Goal: Task Accomplishment & Management: Manage account settings

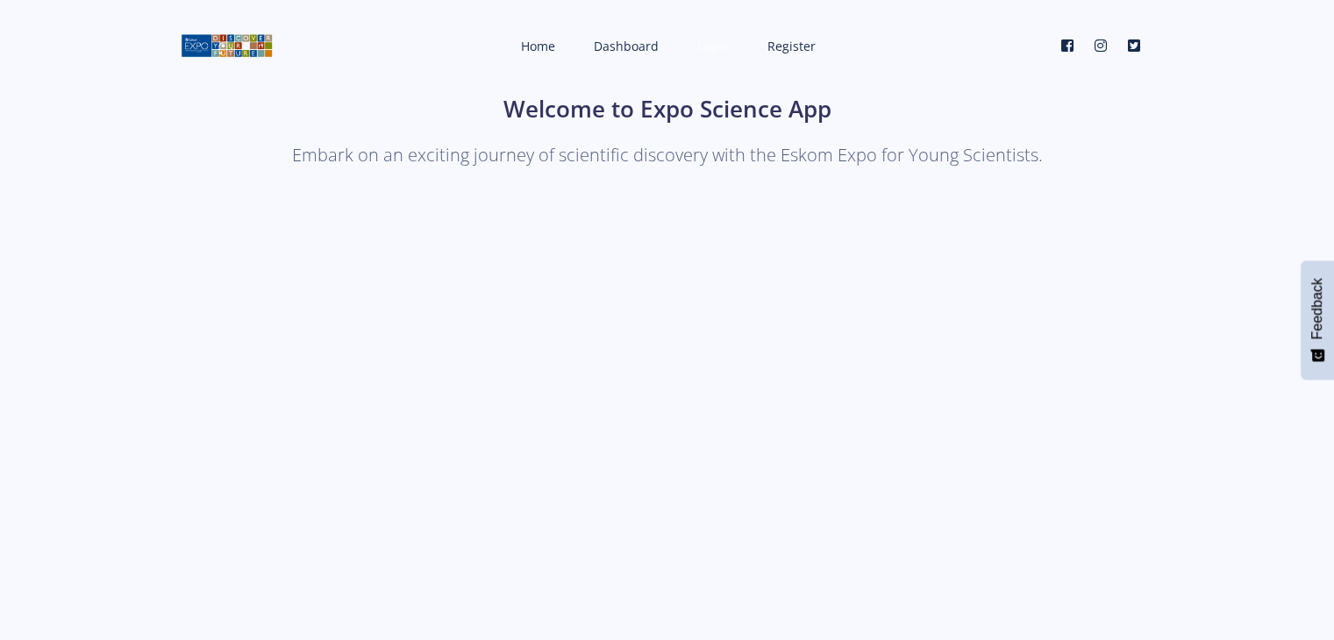
click at [709, 60] on link "Login" at bounding box center [711, 46] width 63 height 46
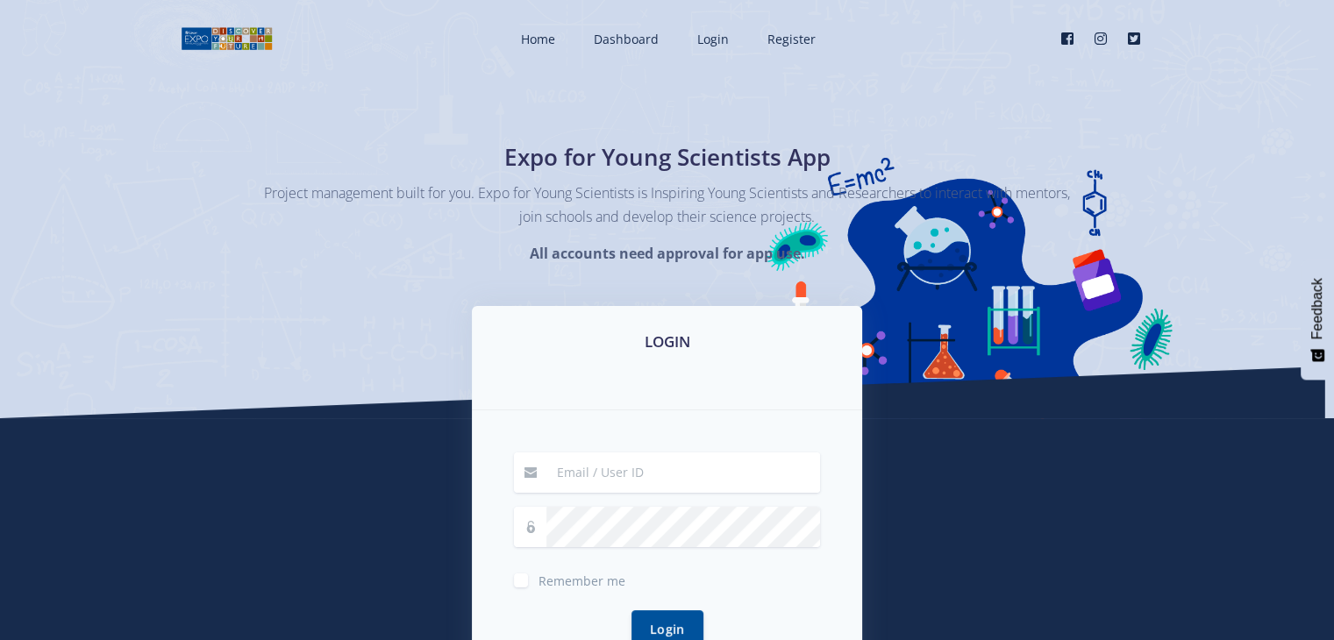
click at [633, 446] on div "Remember me Login" at bounding box center [667, 560] width 390 height 301
click at [617, 457] on input at bounding box center [683, 473] width 274 height 40
type input "[EMAIL_ADDRESS][DOMAIN_NAME]"
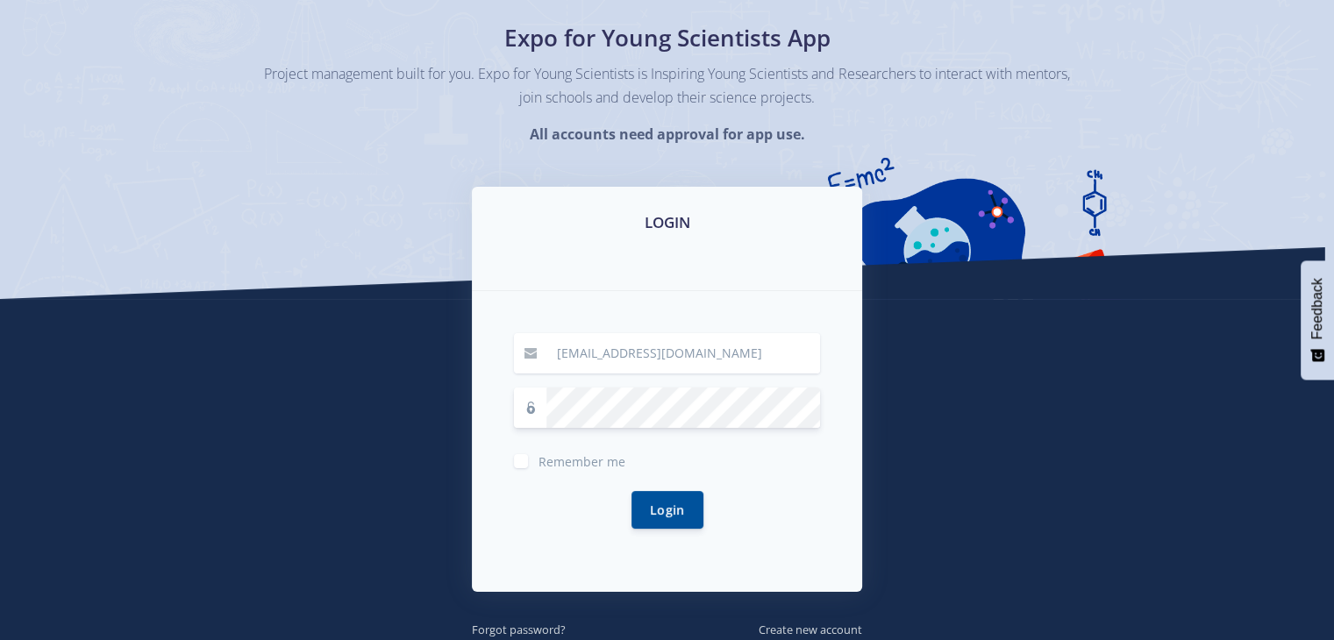
scroll to position [122, 0]
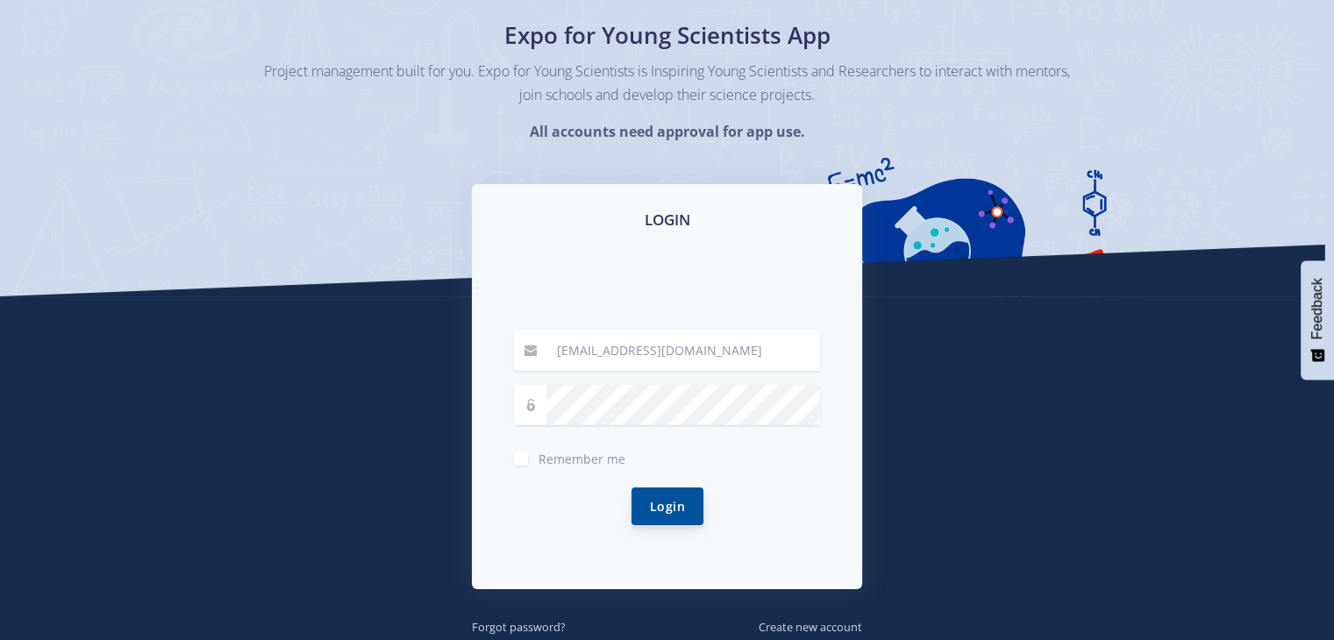
click at [684, 488] on button "Login" at bounding box center [667, 507] width 72 height 38
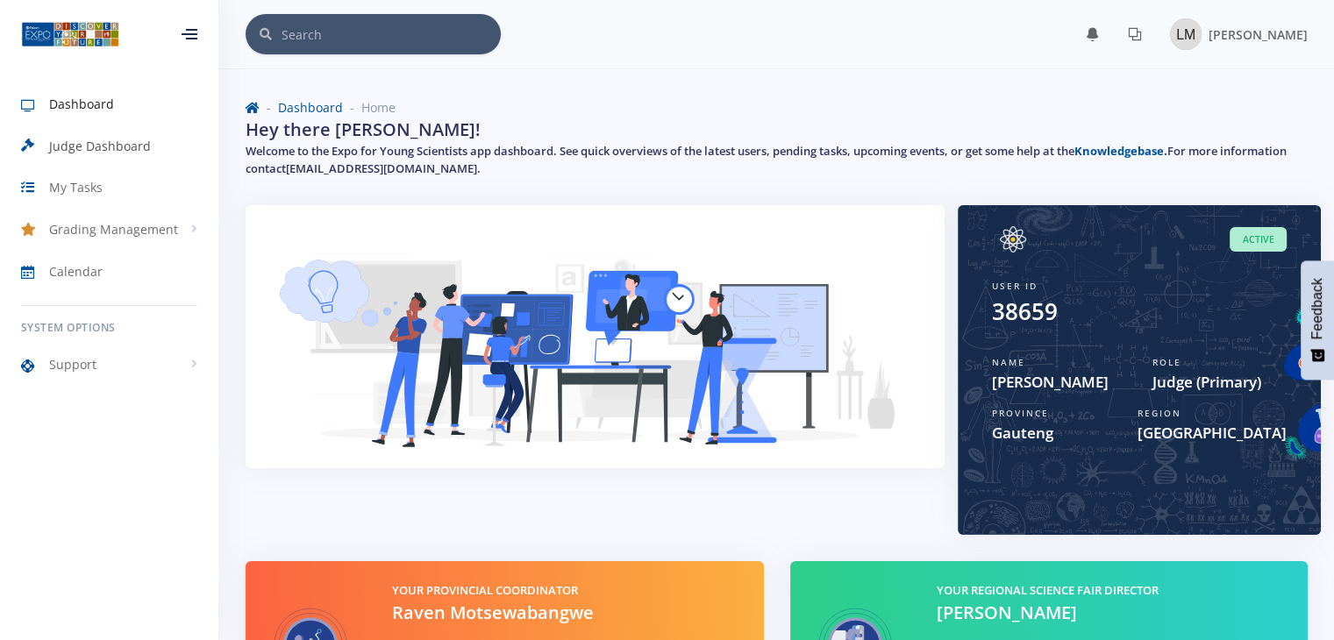
click at [68, 145] on span "Judge Dashboard" at bounding box center [100, 146] width 102 height 18
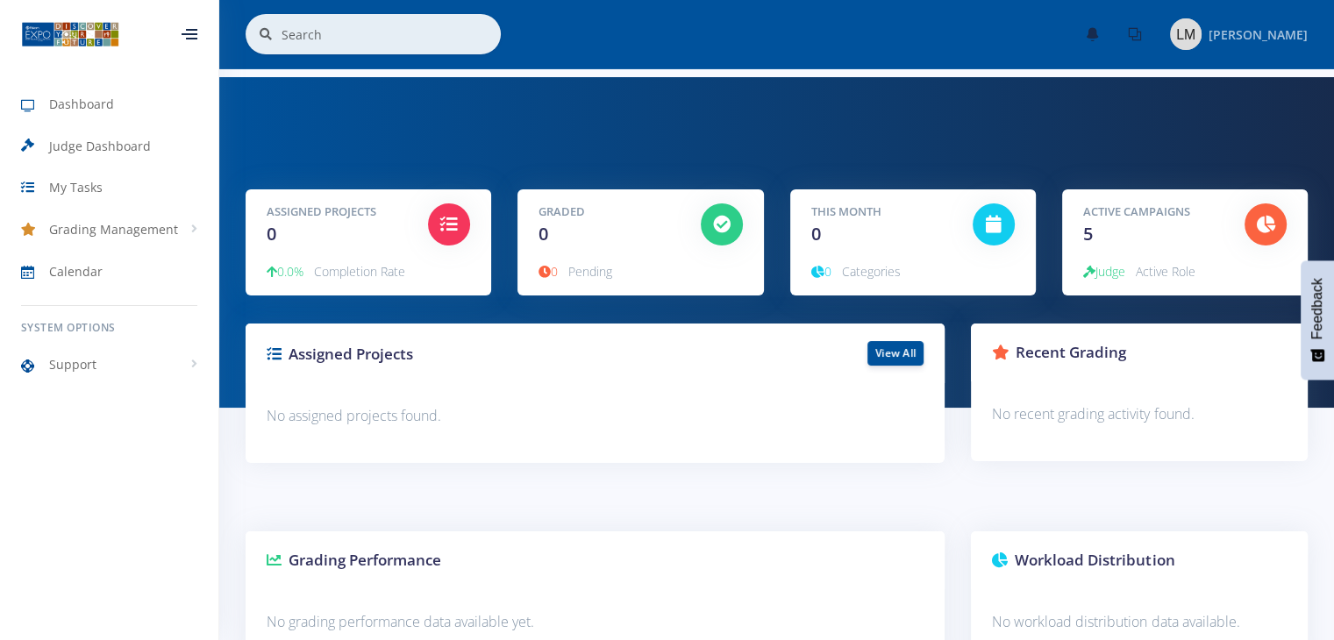
click at [1257, 32] on span "[PERSON_NAME]" at bounding box center [1257, 34] width 99 height 17
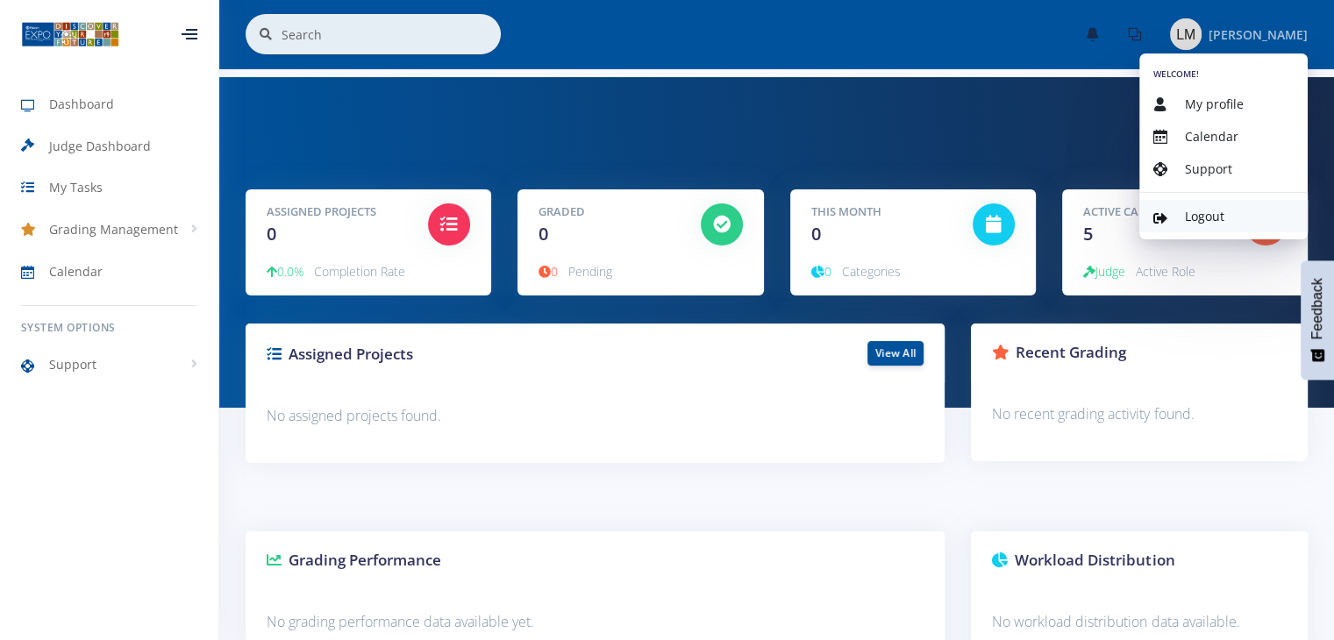
click at [1186, 208] on span "Logout" at bounding box center [1204, 216] width 39 height 17
